Goal: Navigation & Orientation: Understand site structure

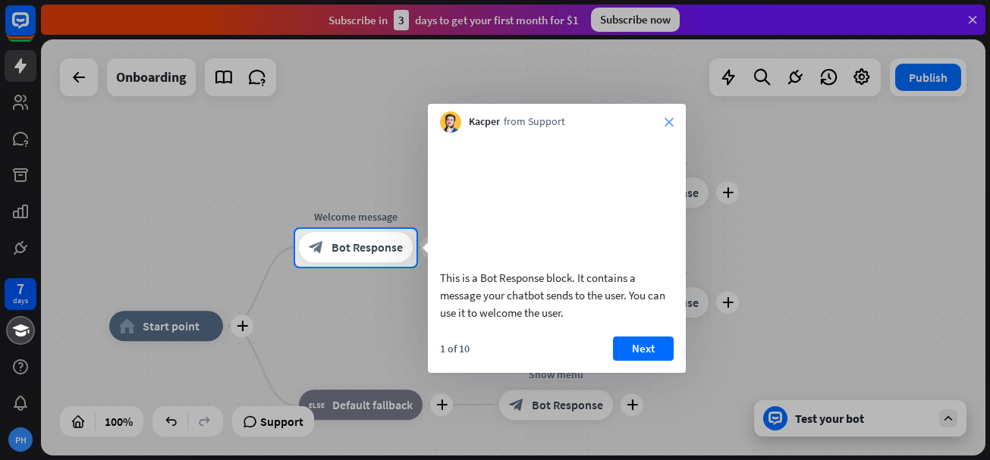
click at [667, 118] on icon "close" at bounding box center [668, 122] width 9 height 9
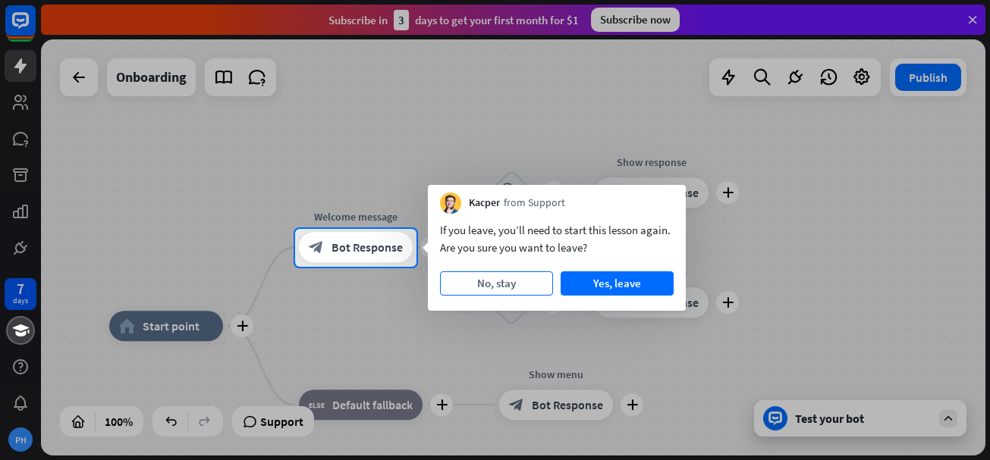
click at [525, 285] on button "No, stay" at bounding box center [496, 283] width 113 height 24
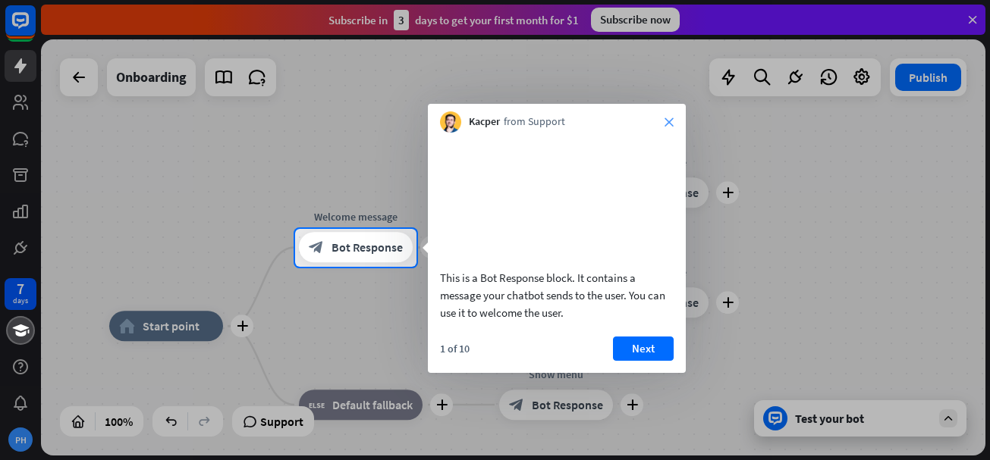
click at [668, 120] on icon "close" at bounding box center [668, 122] width 9 height 9
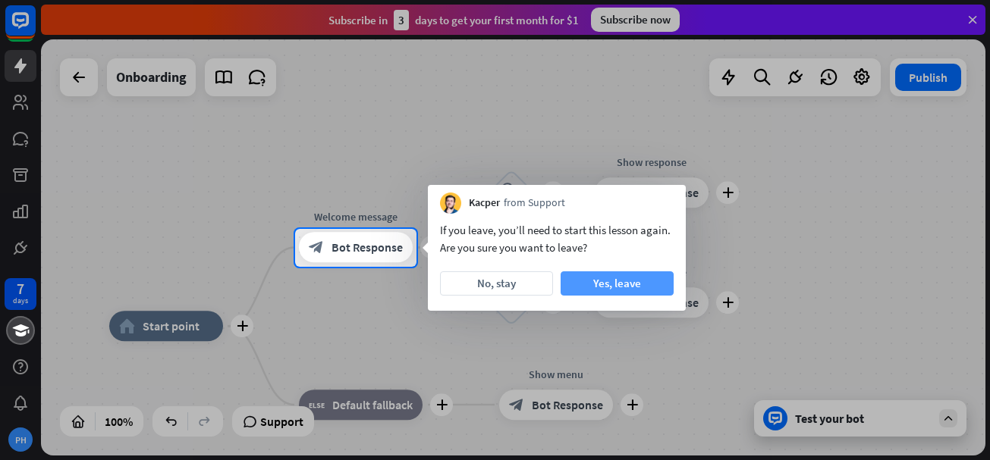
click at [639, 288] on button "Yes, leave" at bounding box center [616, 283] width 113 height 24
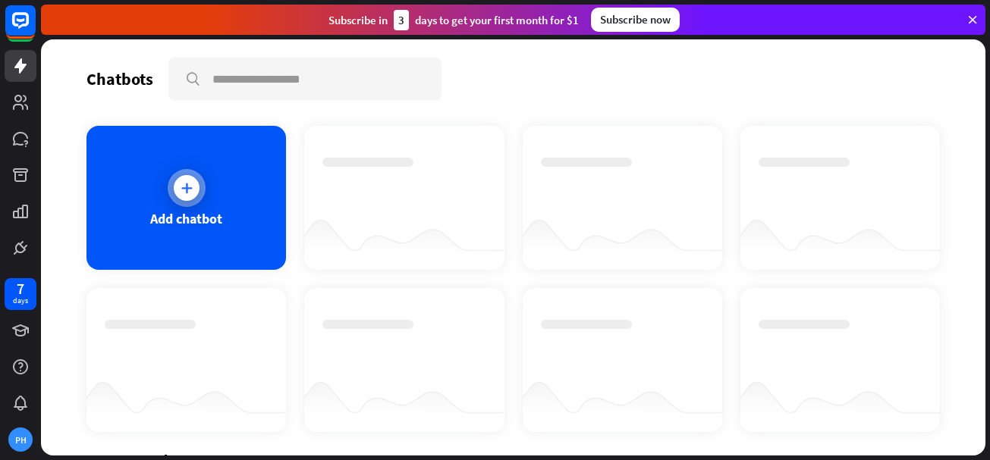
click at [189, 188] on icon at bounding box center [186, 187] width 15 height 15
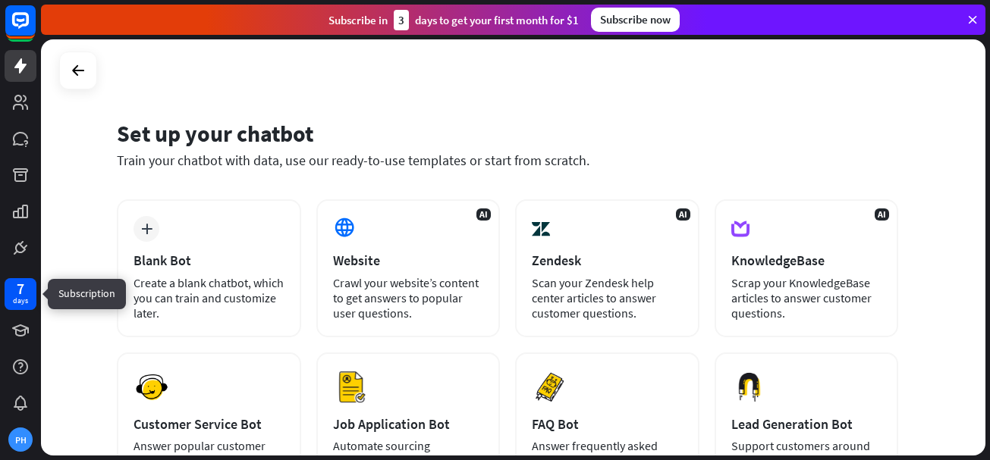
click at [22, 298] on div "days" at bounding box center [20, 301] width 15 height 11
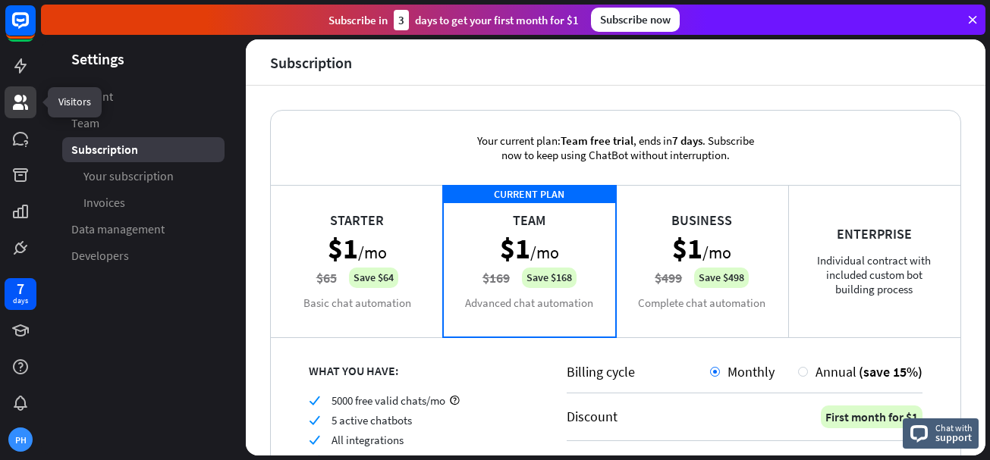
click at [22, 102] on icon at bounding box center [20, 102] width 18 height 18
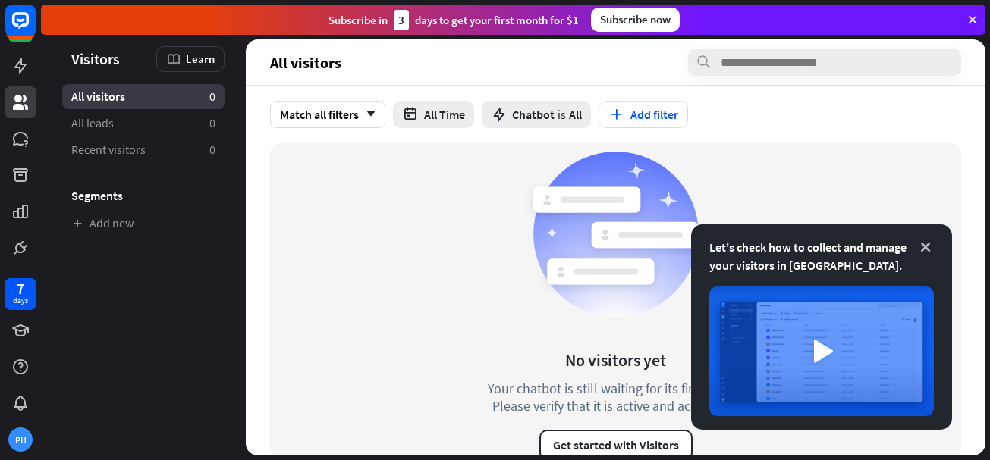
click at [930, 246] on icon at bounding box center [925, 247] width 15 height 15
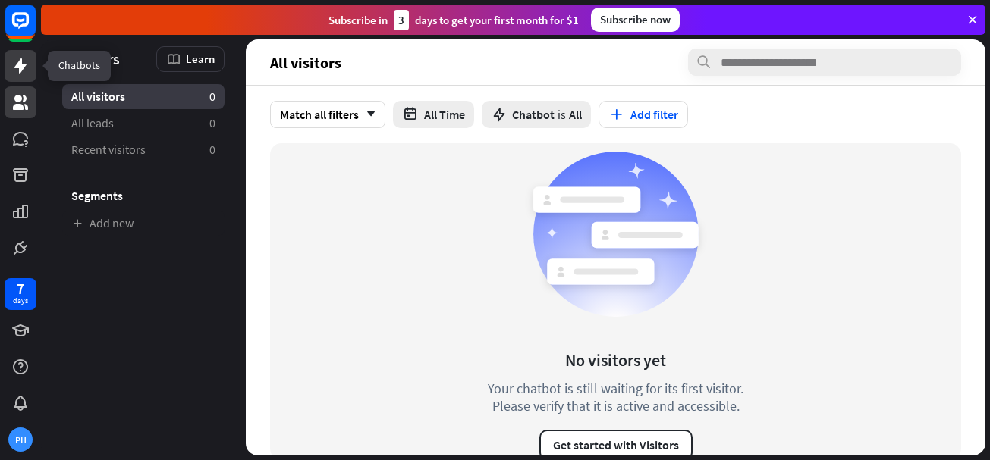
click at [27, 60] on icon at bounding box center [20, 66] width 18 height 18
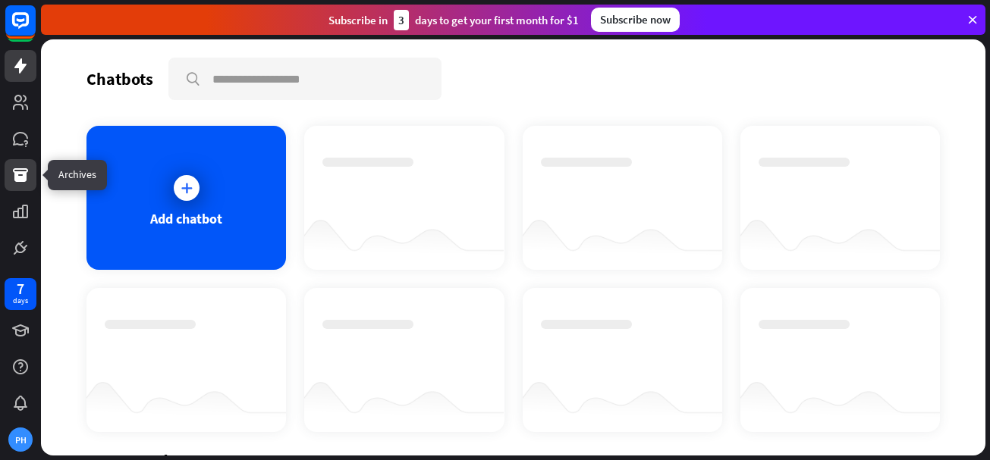
click at [20, 173] on icon at bounding box center [20, 175] width 15 height 14
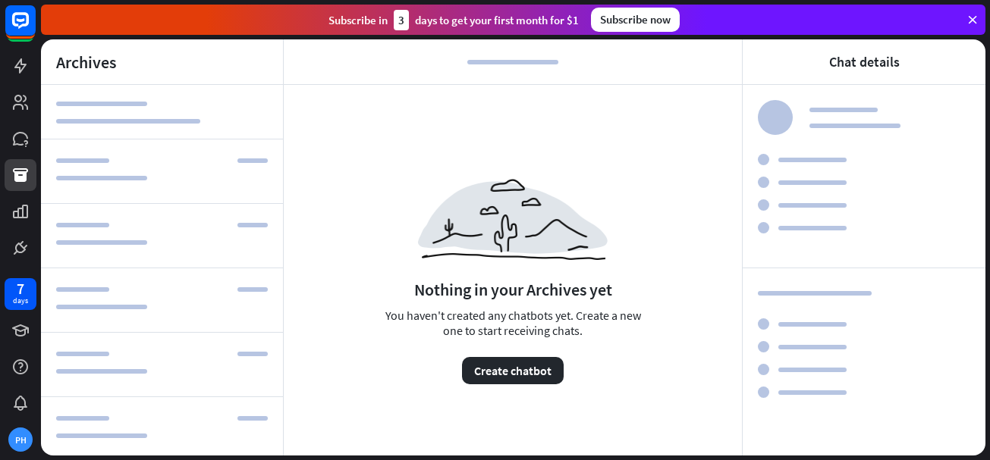
click at [399, 25] on div "3" at bounding box center [401, 20] width 15 height 20
click at [970, 18] on icon at bounding box center [972, 20] width 14 height 14
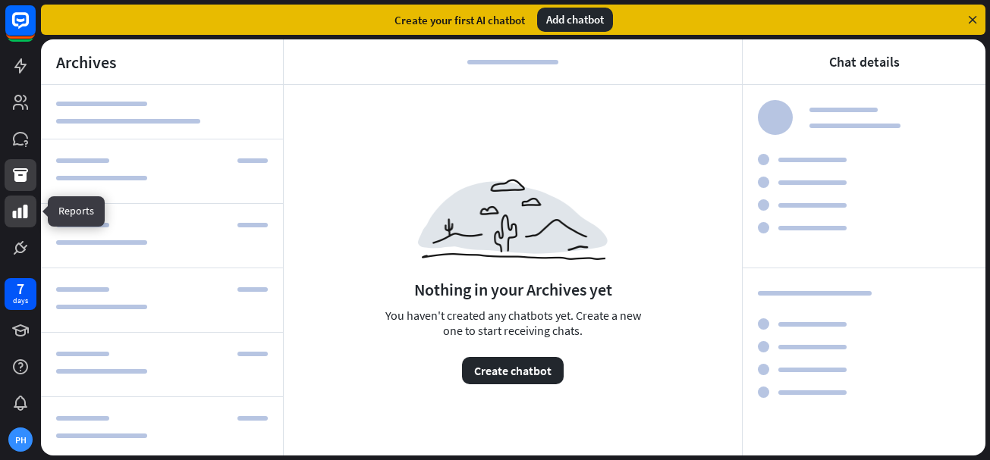
click at [11, 218] on link at bounding box center [21, 212] width 32 height 32
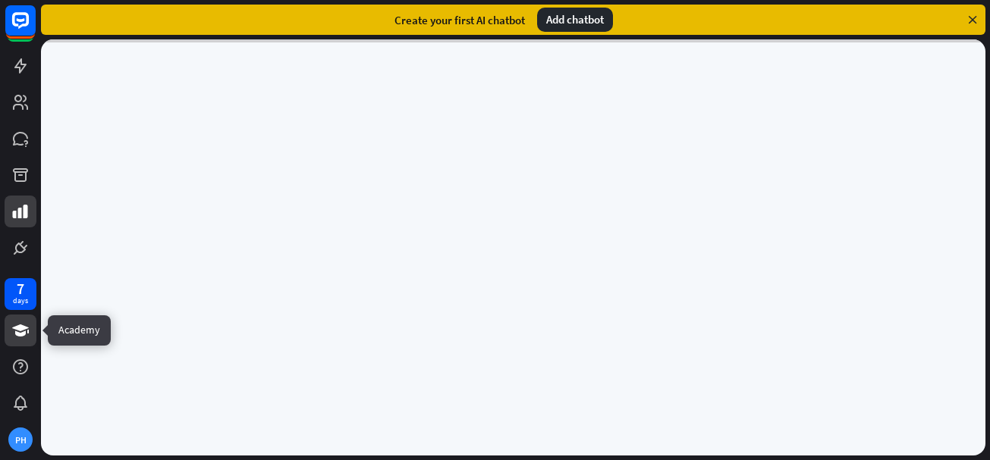
click at [27, 328] on icon at bounding box center [20, 331] width 17 height 12
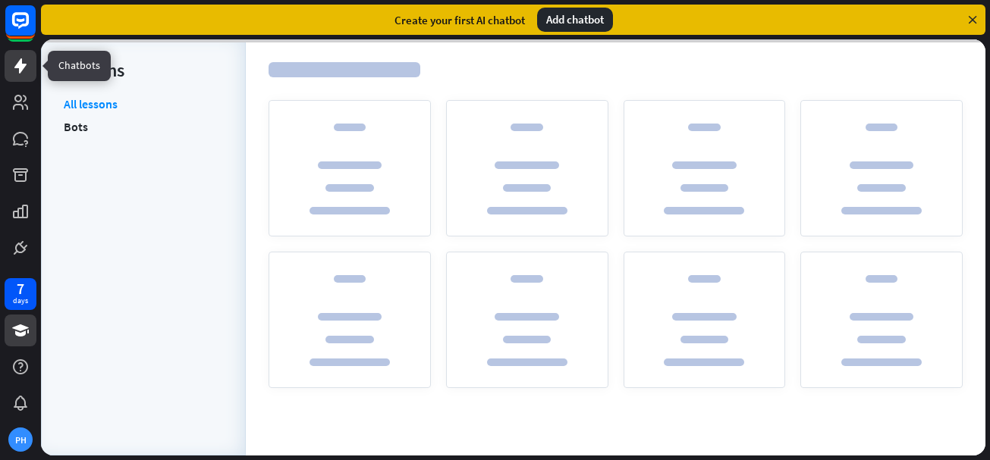
click at [19, 70] on icon at bounding box center [20, 65] width 12 height 15
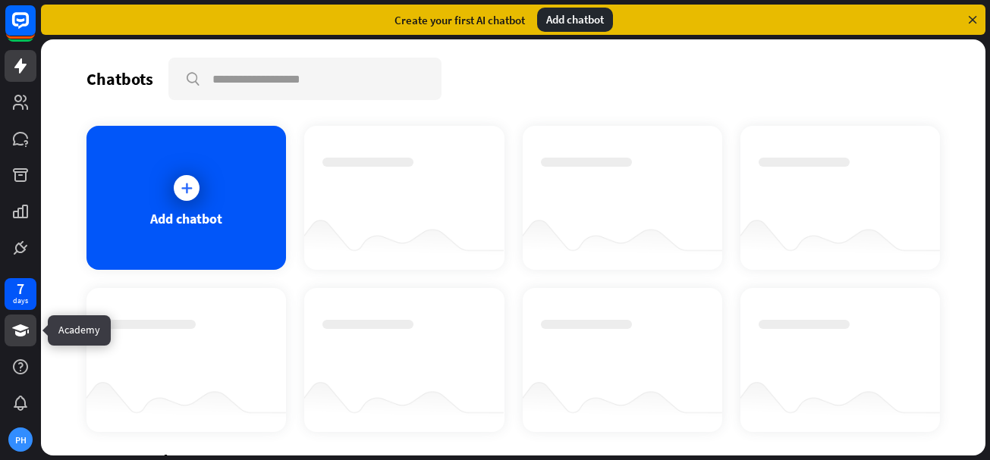
click at [13, 329] on icon at bounding box center [20, 331] width 18 height 18
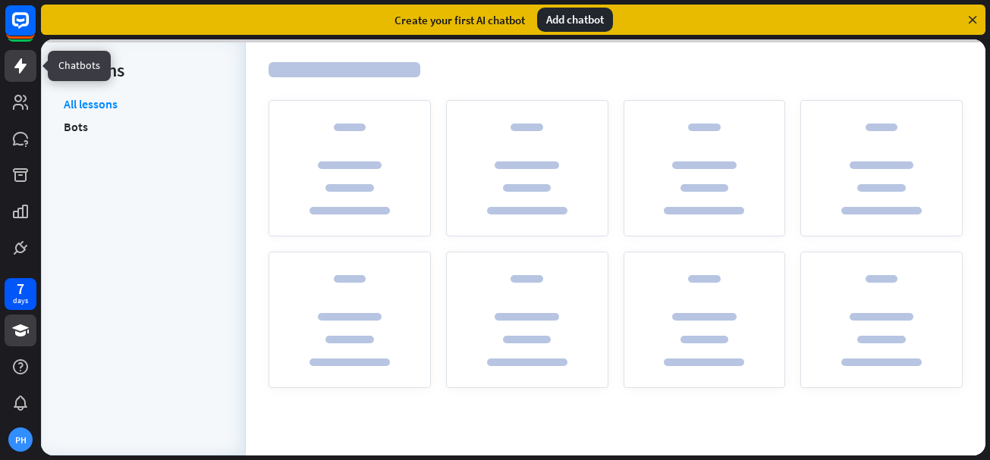
click at [22, 71] on icon at bounding box center [20, 65] width 12 height 15
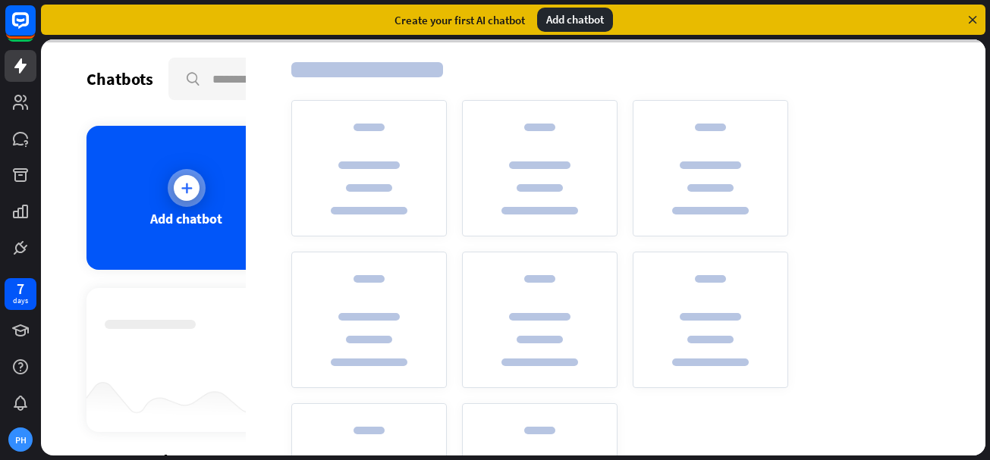
click at [182, 190] on icon at bounding box center [186, 187] width 15 height 15
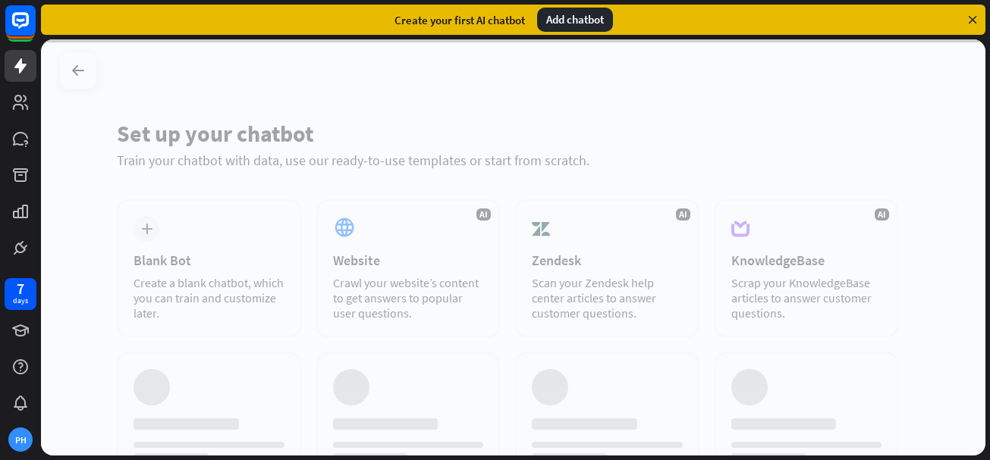
drag, startPoint x: 744, startPoint y: 400, endPoint x: 950, endPoint y: 452, distance: 212.8
click at [862, 431] on div at bounding box center [513, 247] width 944 height 416
click at [874, 212] on div at bounding box center [513, 247] width 944 height 416
click at [665, 100] on div at bounding box center [513, 247] width 944 height 416
